Goal: Use online tool/utility

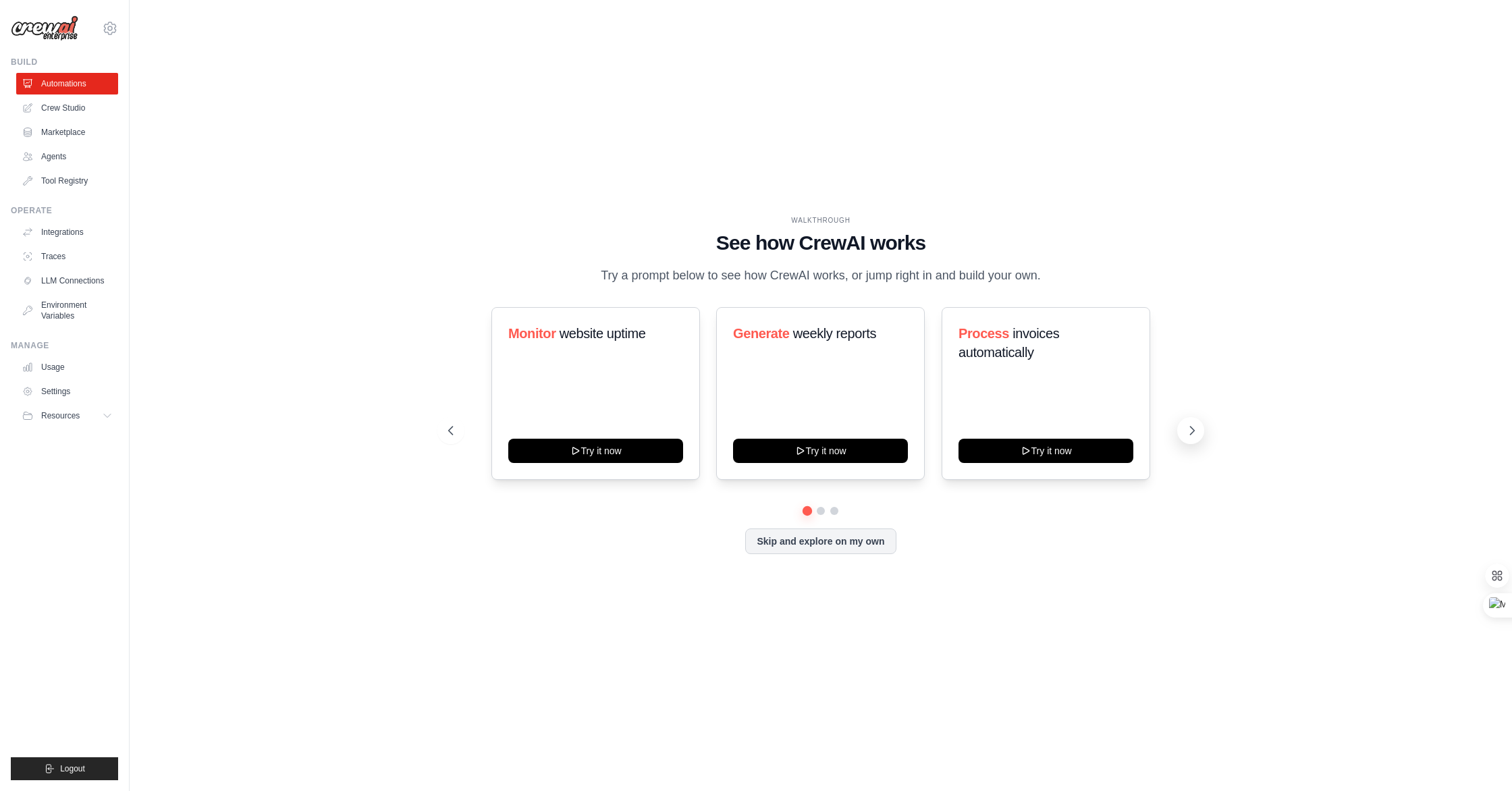
click at [1192, 431] on icon at bounding box center [1192, 431] width 14 height 14
click at [454, 427] on icon at bounding box center [450, 431] width 14 height 14
click at [833, 452] on button "Try it now" at bounding box center [820, 449] width 175 height 24
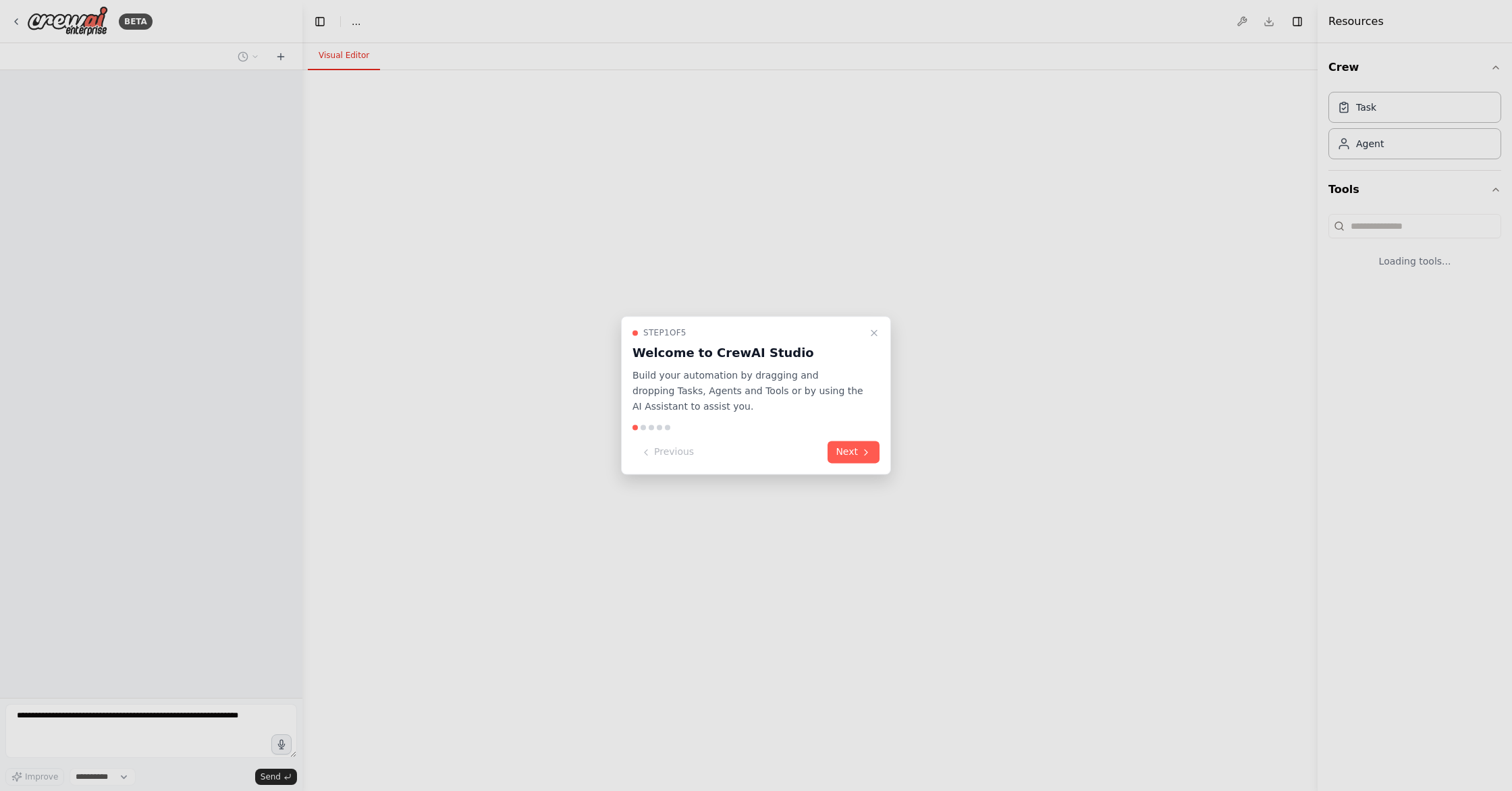
select select "****"
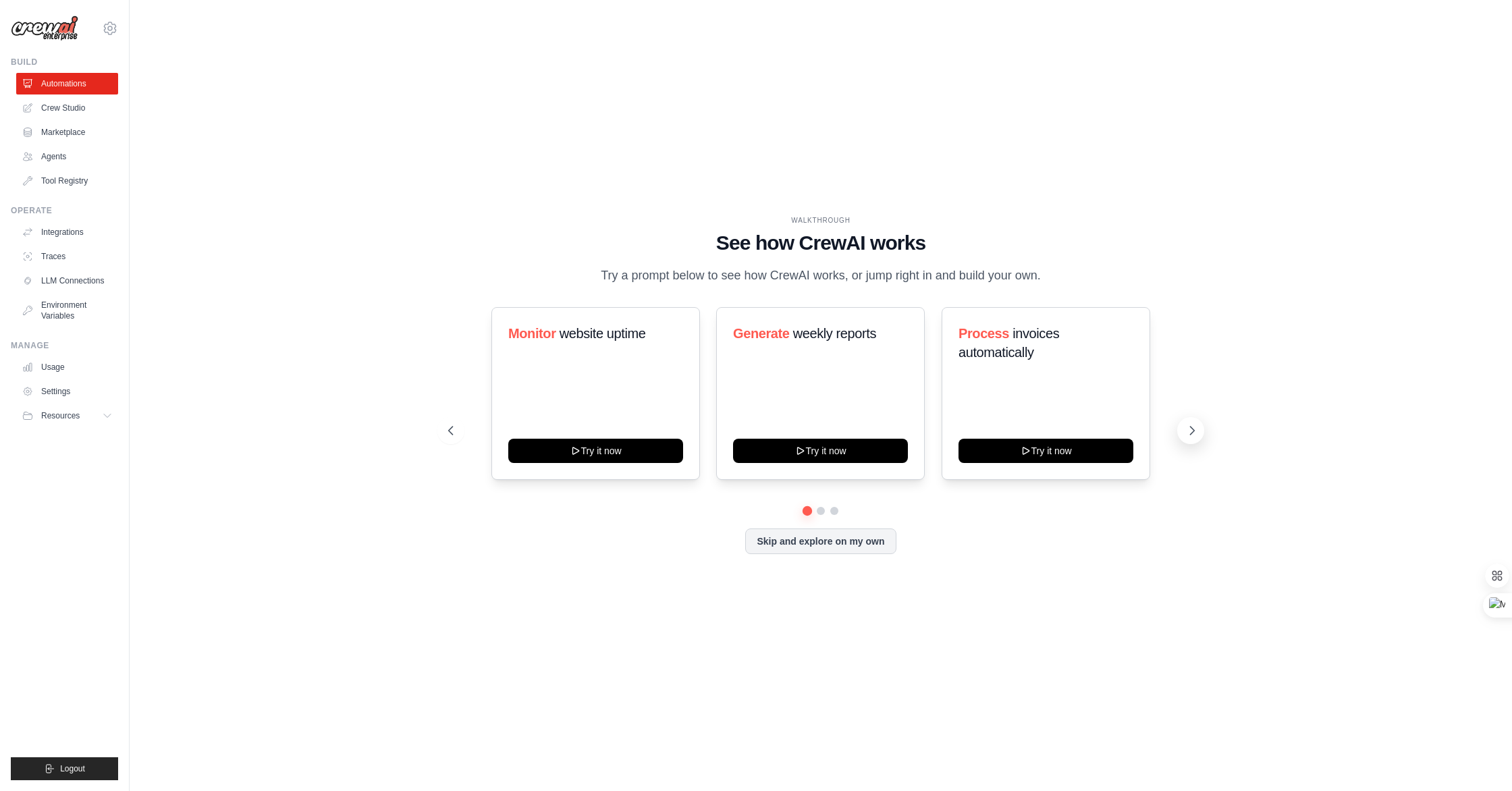
click at [1191, 436] on icon at bounding box center [1192, 431] width 14 height 14
click at [453, 435] on icon at bounding box center [450, 431] width 14 height 14
